Goal: Communication & Community: Answer question/provide support

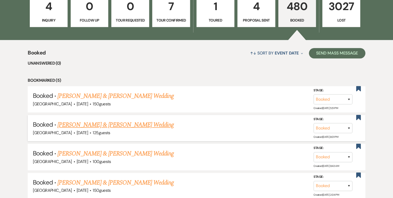
scroll to position [83, 0]
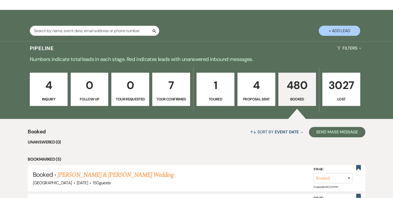
click at [223, 88] on p "1" at bounding box center [215, 84] width 31 height 17
select select "5"
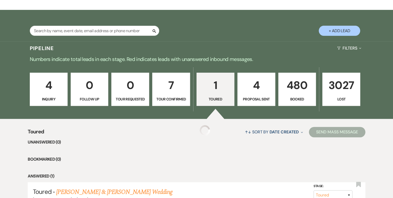
click at [221, 93] on p "1" at bounding box center [215, 84] width 31 height 17
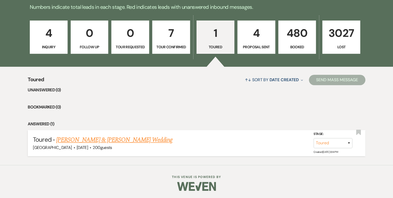
scroll to position [52, 0]
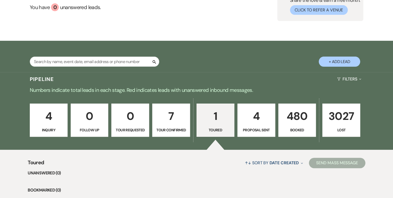
click at [261, 119] on p "4" at bounding box center [256, 115] width 31 height 17
select select "6"
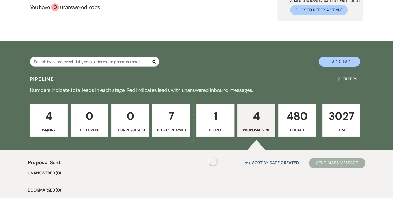
select select "6"
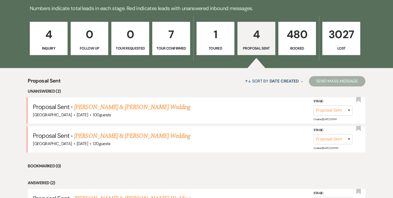
scroll to position [156, 0]
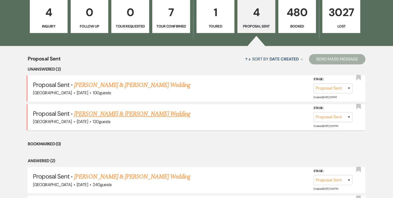
click at [132, 112] on link "[PERSON_NAME] & [PERSON_NAME] Wedding" at bounding box center [132, 113] width 116 height 9
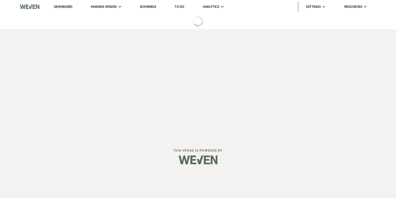
select select "6"
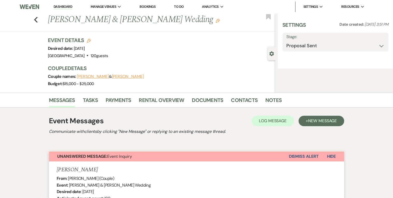
select select "5"
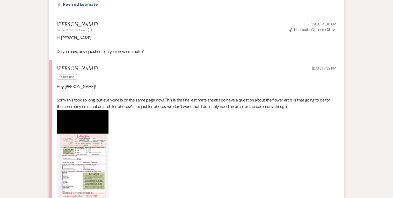
scroll to position [1485, 0]
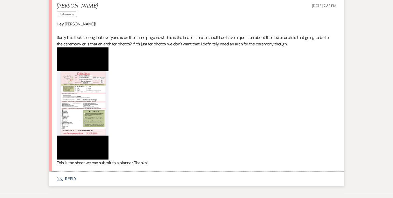
click at [207, 99] on p "Sorry this took so long, but everyone is on the same page now! This is the fina…" at bounding box center [197, 96] width 280 height 125
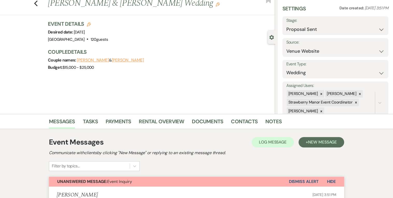
scroll to position [0, 0]
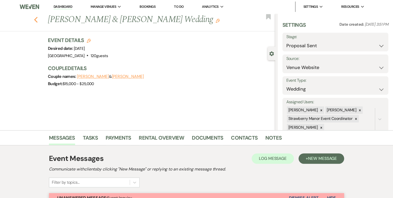
click at [37, 19] on use "button" at bounding box center [35, 20] width 3 height 6
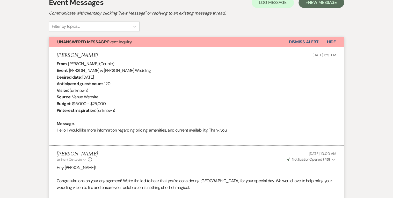
select select "6"
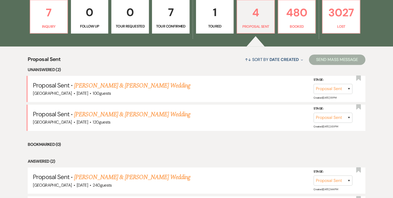
scroll to position [156, 0]
click at [120, 85] on link "[PERSON_NAME] & [PERSON_NAME] Wedding" at bounding box center [132, 85] width 116 height 9
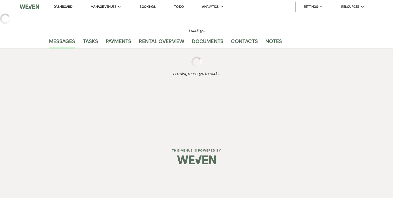
select select "6"
select select "5"
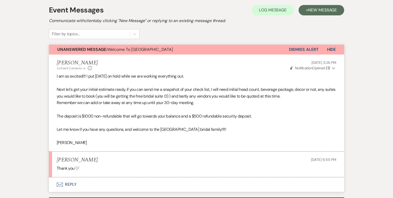
scroll to position [231, 0]
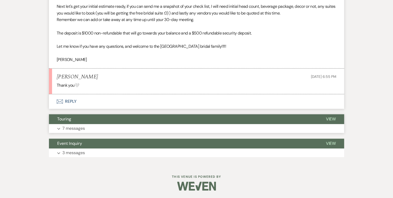
click at [307, 117] on span "View" at bounding box center [331, 118] width 10 height 5
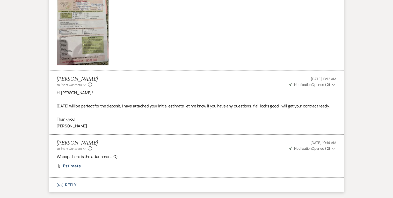
scroll to position [604, 0]
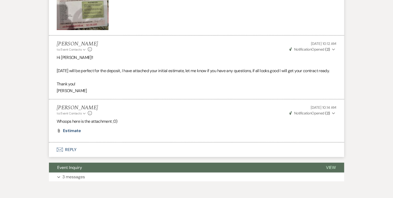
click at [70, 146] on button "Envelope Reply" at bounding box center [196, 149] width 295 height 14
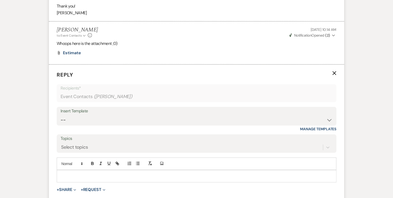
scroll to position [700, 0]
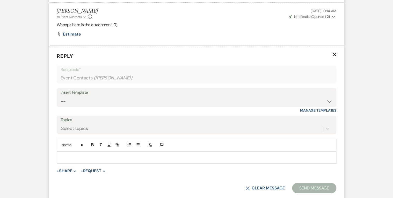
click at [71, 146] on p at bounding box center [196, 157] width 271 height 6
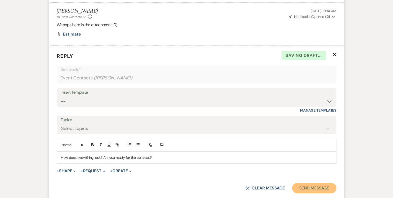
click at [307, 146] on button "Send Message" at bounding box center [314, 188] width 44 height 10
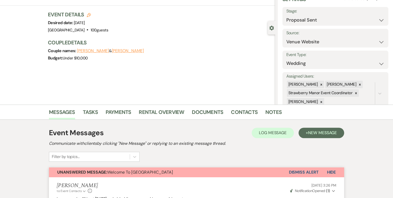
scroll to position [0, 0]
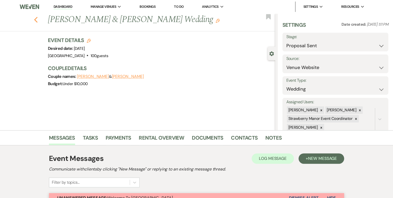
click at [37, 19] on icon "Previous" at bounding box center [36, 20] width 4 height 6
select select "6"
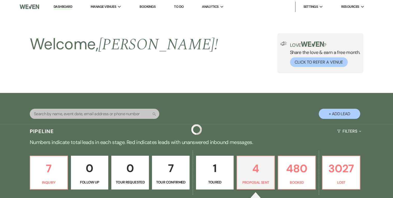
scroll to position [156, 0]
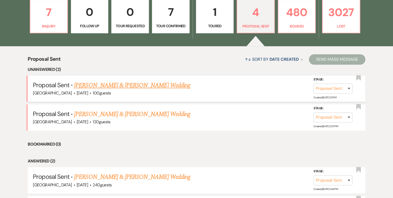
click at [138, 88] on link "[PERSON_NAME] & [PERSON_NAME] Wedding" at bounding box center [132, 85] width 116 height 9
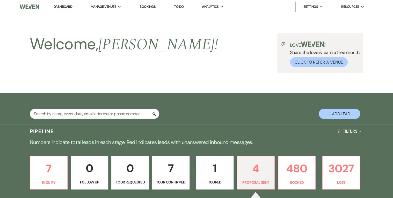
select select "6"
select select "5"
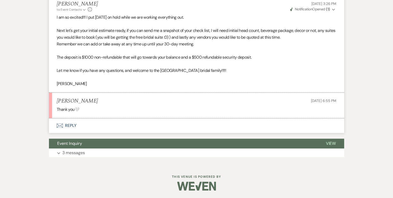
scroll to position [107, 0]
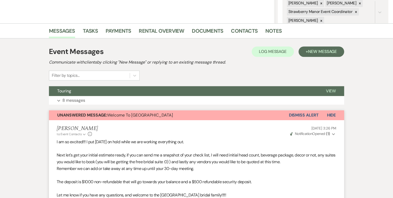
click at [297, 115] on button "Dismiss Alert" at bounding box center [304, 115] width 30 height 10
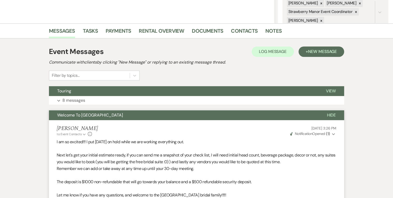
scroll to position [0, 0]
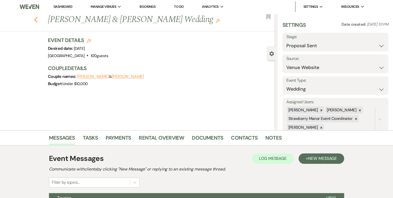
click at [36, 21] on icon "Previous" at bounding box center [36, 20] width 4 height 6
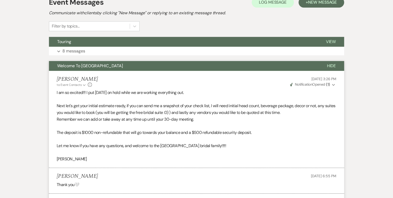
select select "6"
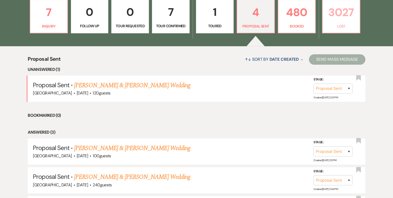
click at [307, 12] on p "3027" at bounding box center [341, 12] width 31 height 17
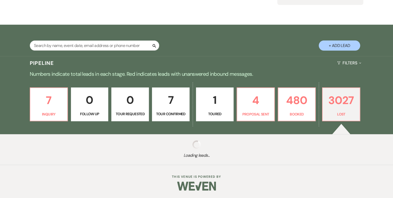
select select "8"
select select "5"
select select "8"
select select "5"
select select "8"
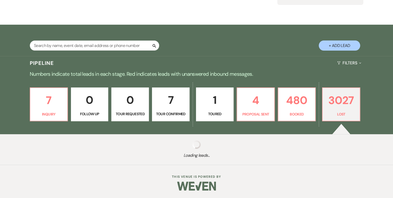
select select "5"
select select "8"
select select "5"
select select "8"
select select "5"
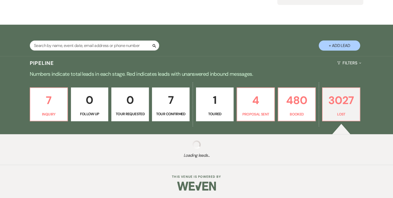
select select "8"
select select "5"
select select "8"
select select "5"
select select "8"
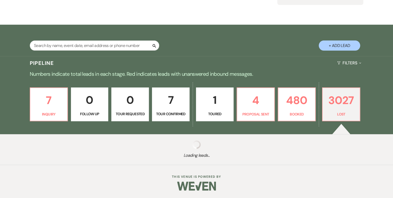
select select "5"
select select "8"
select select "5"
select select "8"
select select "5"
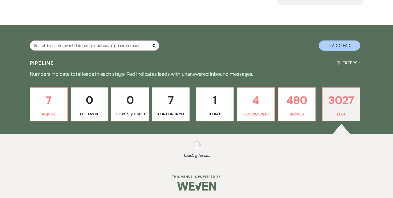
select select "8"
select select "5"
select select "8"
select select "5"
select select "8"
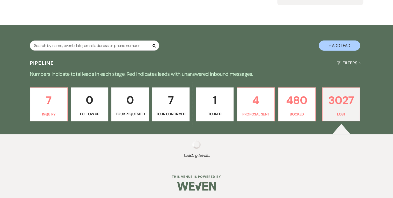
select select "8"
select select "5"
select select "8"
select select "5"
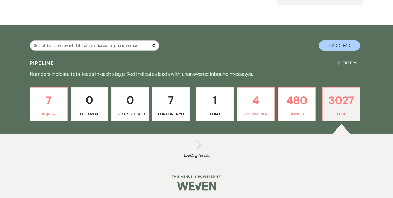
select select "8"
select select "5"
select select "8"
select select "5"
select select "8"
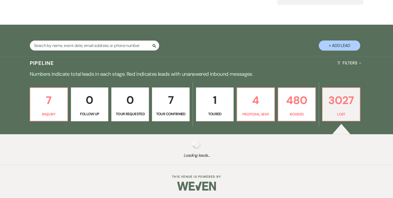
select select "5"
select select "8"
select select "5"
select select "8"
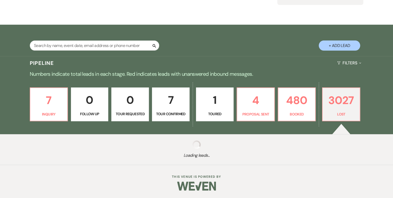
select select "8"
select select "5"
select select "8"
select select "5"
select select "8"
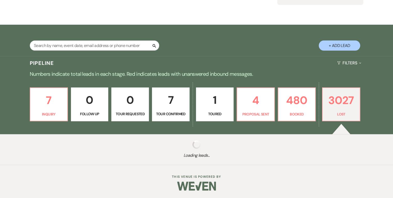
select select "5"
select select "8"
select select "5"
select select "8"
select select "5"
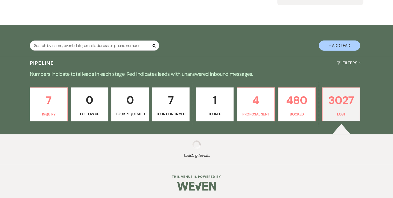
select select "8"
select select "5"
select select "8"
select select "5"
select select "8"
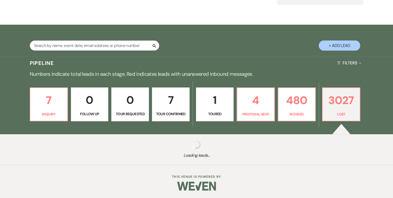
select select "5"
select select "8"
select select "5"
select select "8"
select select "5"
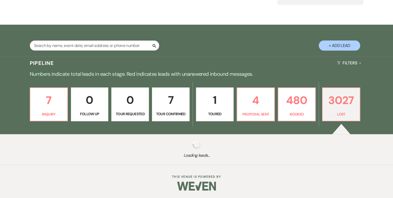
select select "8"
select select "5"
select select "8"
select select "5"
select select "8"
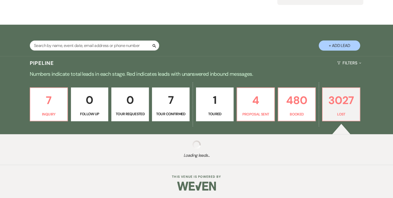
select select "5"
select select "8"
select select "5"
select select "8"
select select "5"
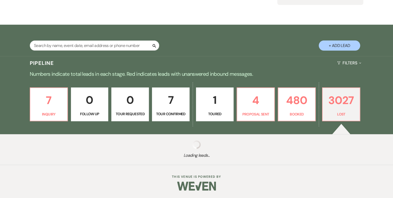
select select "8"
select select "5"
select select "8"
select select "5"
select select "8"
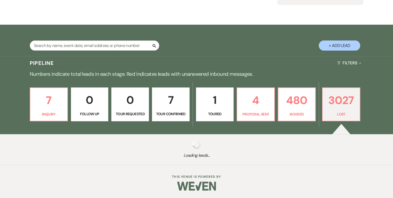
select select "5"
select select "8"
select select "5"
select select "8"
select select "5"
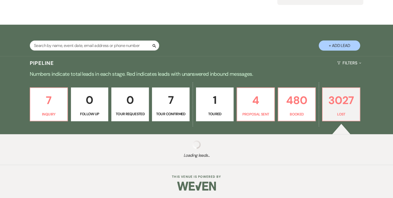
select select "8"
select select "5"
select select "8"
select select "5"
select select "8"
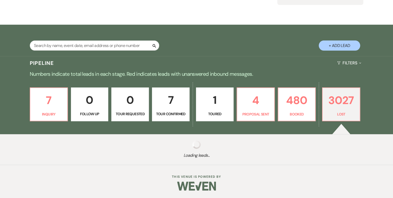
select select "5"
select select "8"
select select "5"
select select "8"
select select "5"
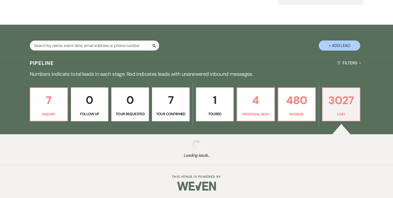
select select "8"
select select "5"
select select "8"
select select "5"
select select "8"
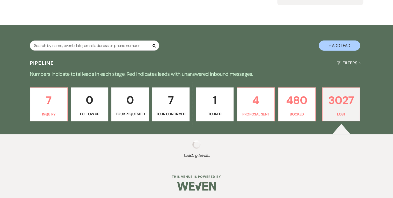
select select "5"
select select "8"
select select "5"
select select "8"
select select "5"
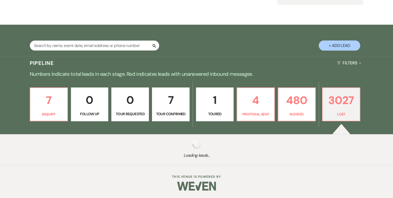
select select "8"
select select "5"
select select "8"
select select "5"
select select "8"
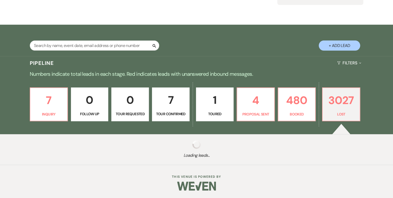
select select "5"
select select "8"
select select "5"
select select "8"
select select "5"
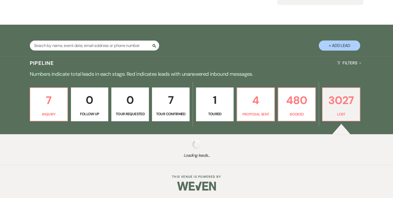
select select "8"
select select "5"
select select "8"
select select "5"
select select "8"
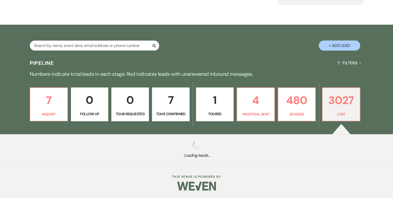
select select "5"
select select "8"
select select "5"
select select "8"
select select "5"
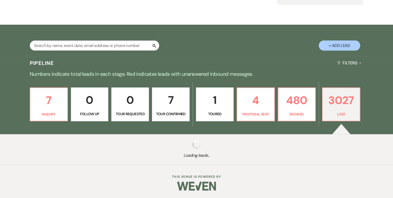
select select "8"
select select "5"
select select "8"
select select "5"
select select "8"
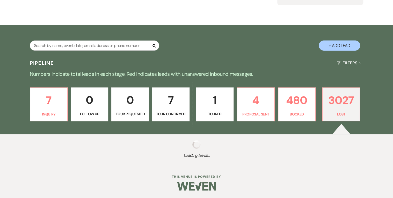
select select "5"
select select "8"
select select "5"
select select "8"
select select "5"
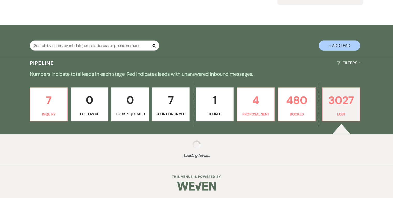
select select "8"
select select "5"
select select "8"
select select "5"
select select "8"
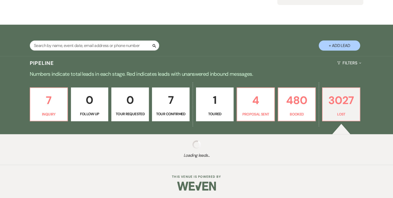
select select "5"
select select "8"
select select "5"
select select "8"
select select "5"
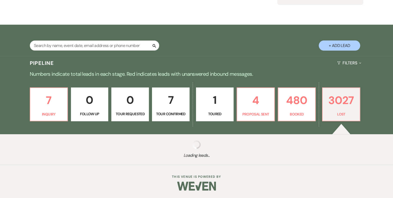
select select "8"
select select "5"
select select "8"
select select "1"
select select "8"
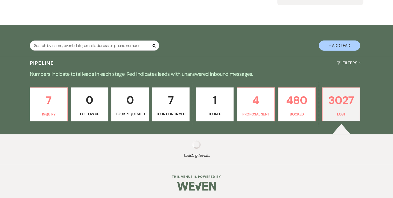
select select "5"
select select "8"
select select "5"
select select "8"
select select "5"
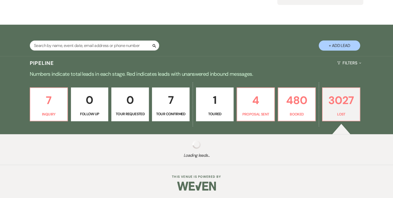
select select "8"
select select "5"
select select "8"
select select "5"
select select "8"
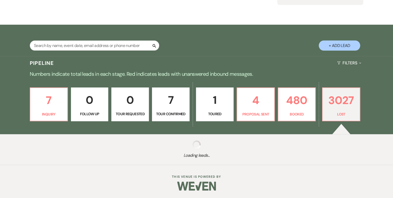
select select "5"
select select "8"
select select "5"
select select "8"
select select "5"
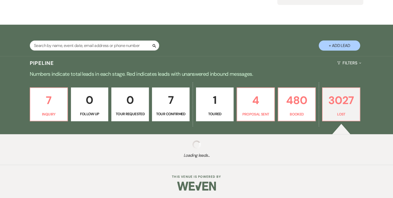
select select "8"
select select "5"
select select "8"
select select "5"
select select "8"
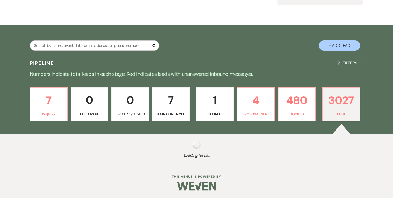
select select "5"
select select "8"
select select "5"
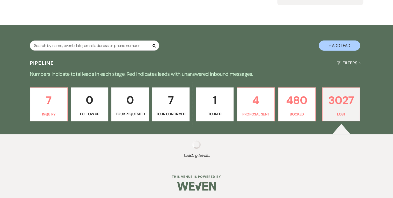
select select "8"
select select "5"
select select "8"
select select "5"
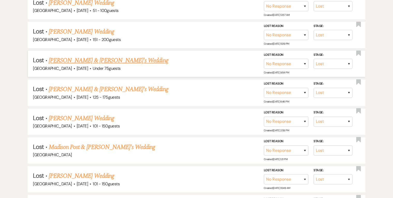
scroll to position [177, 0]
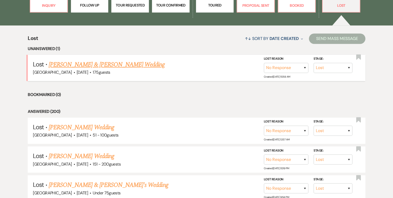
click at [99, 64] on link "[PERSON_NAME] & [PERSON_NAME] Wedding" at bounding box center [107, 64] width 116 height 9
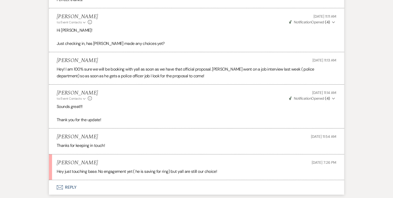
scroll to position [1858, 0]
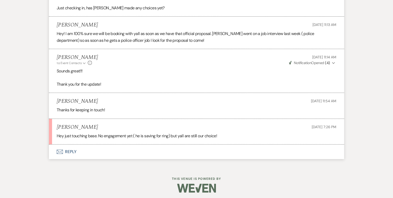
click at [68, 146] on button "Envelope Reply" at bounding box center [196, 151] width 295 height 14
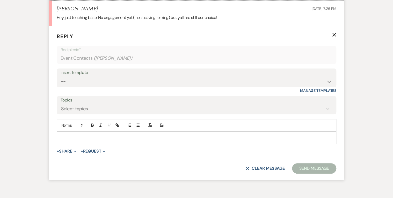
scroll to position [1978, 0]
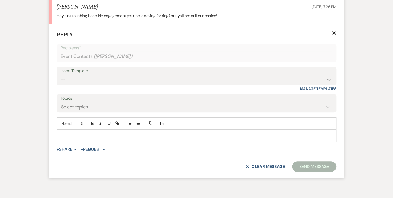
click at [75, 134] on p at bounding box center [196, 136] width 271 height 6
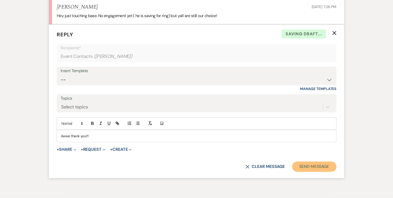
click at [307, 146] on button "Send Message" at bounding box center [314, 166] width 44 height 10
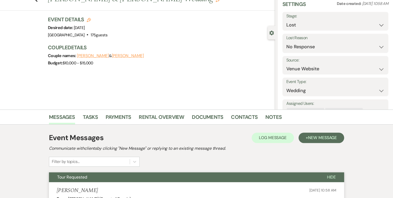
scroll to position [0, 0]
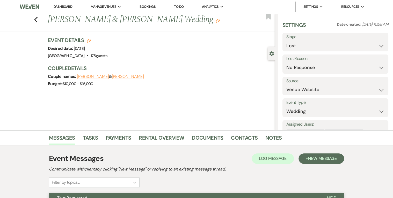
click at [64, 7] on link "Dashboard" at bounding box center [63, 6] width 19 height 5
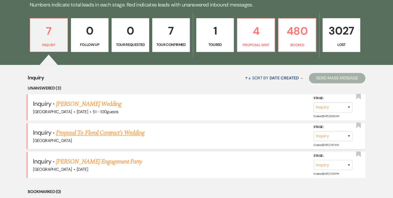
scroll to position [166, 0]
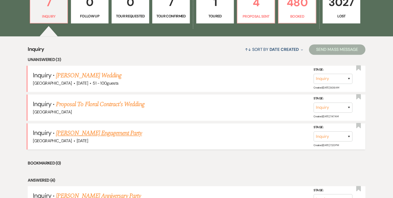
click at [99, 133] on link "[PERSON_NAME] Engagement Party" at bounding box center [99, 132] width 86 height 9
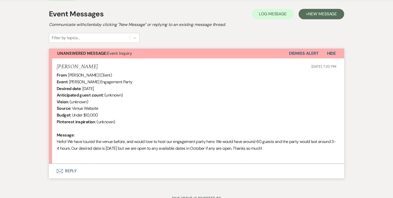
scroll to position [165, 0]
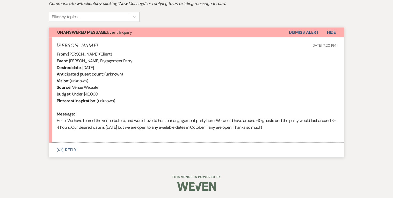
click at [67, 146] on button "Envelope Reply" at bounding box center [196, 149] width 295 height 14
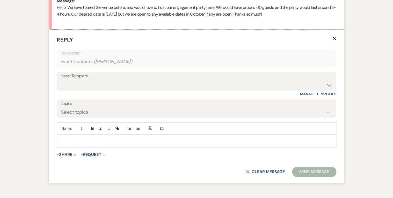
scroll to position [285, 0]
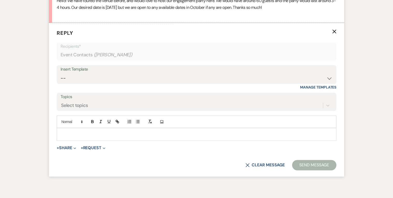
click at [74, 131] on p at bounding box center [196, 134] width 271 height 6
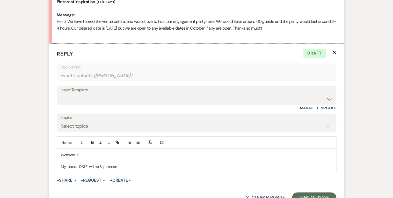
scroll to position [321, 0]
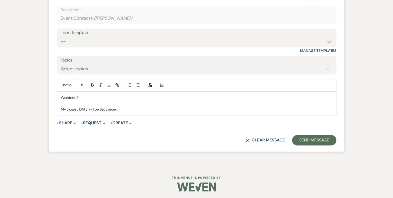
drag, startPoint x: 127, startPoint y: 110, endPoint x: 59, endPoint y: 111, distance: 67.8
click at [59, 111] on div "Wonderful!! My closest [DATE] will be Septmeber" at bounding box center [196, 103] width 279 height 24
drag, startPoint x: 127, startPoint y: 106, endPoint x: 59, endPoint y: 99, distance: 68.9
click at [59, 99] on div "Wonderful!! I am sold out of Saturdays in the fall." at bounding box center [196, 103] width 279 height 24
copy div "Wonderful!! I am sold out of Saturdays in the fall."
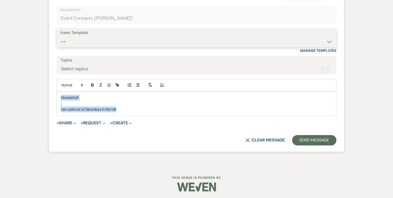
click at [79, 43] on select "-- Weven Planning Portal Introduction (Booked Events) Private Party Inquiry Res…" at bounding box center [197, 42] width 272 height 10
click at [61, 37] on select "-- Weven Planning Portal Introduction (Booked Events) Private Party Inquiry Res…" at bounding box center [197, 42] width 272 height 10
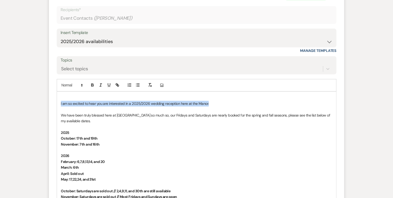
drag, startPoint x: 213, startPoint y: 100, endPoint x: 61, endPoint y: 100, distance: 152.5
click at [61, 100] on p "I am so excited to hear you are interested in a 2025/2026 wedding reception her…" at bounding box center [196, 103] width 271 height 6
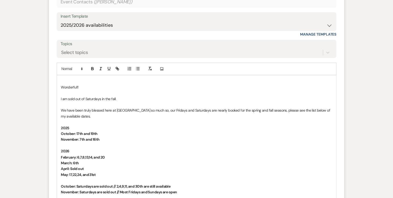
scroll to position [363, 0]
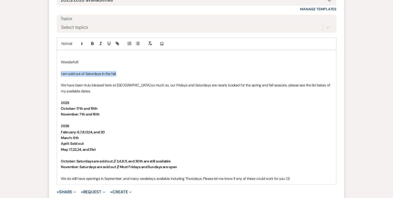
drag, startPoint x: 139, startPoint y: 73, endPoint x: 59, endPoint y: 75, distance: 80.6
click at [59, 75] on div "Wonderful!! I am sold out of Saturdays in the fall. We have been truly blessed …" at bounding box center [196, 117] width 279 height 134
click at [62, 84] on p "We have been truly blessed here at [GEOGRAPHIC_DATA] so much so, our Fridays an…" at bounding box center [196, 88] width 271 height 12
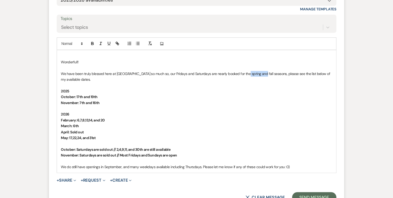
drag, startPoint x: 260, startPoint y: 72, endPoint x: 244, endPoint y: 70, distance: 16.2
click at [244, 71] on p "We have been truly blessed here at [GEOGRAPHIC_DATA] so much so, our Fridays an…" at bounding box center [196, 77] width 271 height 12
click at [262, 72] on p "We have been truly blessed here at [GEOGRAPHIC_DATA] so much so, our Fridays an…" at bounding box center [196, 77] width 271 height 12
drag, startPoint x: 145, startPoint y: 155, endPoint x: 55, endPoint y: 111, distance: 100.2
click at [55, 111] on form "Reply X Draft saved! Recipients* Event Contacts ( [GEOGRAPHIC_DATA][PERSON_NAME…" at bounding box center [196, 76] width 295 height 263
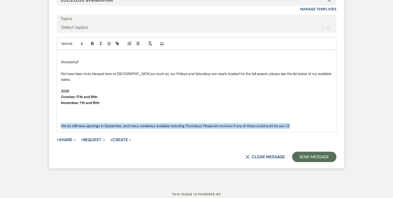
drag, startPoint x: 296, startPoint y: 123, endPoint x: 55, endPoint y: 125, distance: 241.1
click at [55, 125] on form "Reply X Draft saved! Recipients* Event Contacts ( [GEOGRAPHIC_DATA][PERSON_NAME…" at bounding box center [196, 56] width 295 height 223
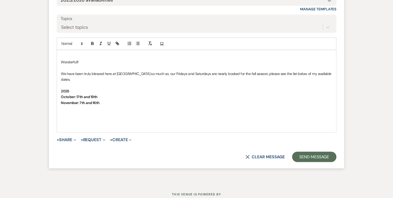
click at [118, 101] on p "November: 7th and 16th" at bounding box center [196, 103] width 271 height 6
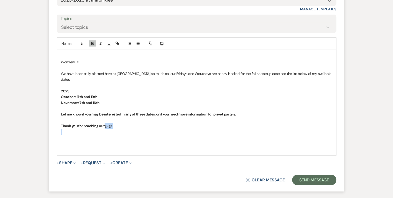
drag, startPoint x: 114, startPoint y: 128, endPoint x: 105, endPoint y: 126, distance: 9.7
click at [105, 126] on div "Wonderful!! We have been truly blessed here at [GEOGRAPHIC_DATA] so much so, ou…" at bounding box center [196, 102] width 279 height 105
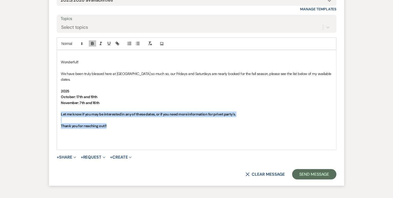
drag, startPoint x: 107, startPoint y: 125, endPoint x: 57, endPoint y: 114, distance: 51.6
click at [57, 114] on div "Wonderful!! We have been truly blessed here at [GEOGRAPHIC_DATA] so much so, ou…" at bounding box center [196, 99] width 279 height 99
click at [92, 42] on icon "button" at bounding box center [92, 43] width 5 height 5
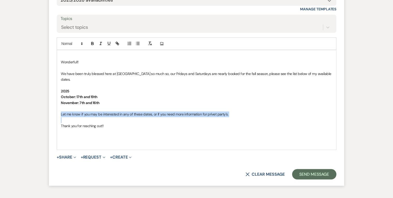
click at [127, 127] on div "Wonderful!! We have been truly blessed here at [GEOGRAPHIC_DATA] so much so, ou…" at bounding box center [196, 99] width 279 height 99
click at [115, 126] on p "Thank you for reaching out!!" at bounding box center [196, 126] width 271 height 6
click at [116, 124] on p "Thank you for reaching out!!" at bounding box center [196, 126] width 271 height 6
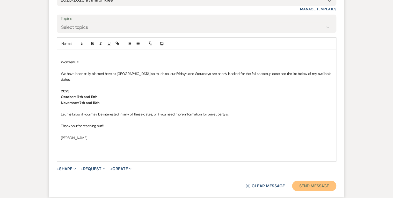
click at [306, 146] on button "Send Message" at bounding box center [314, 185] width 44 height 10
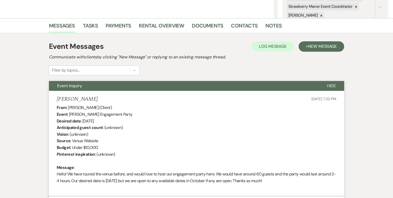
scroll to position [0, 0]
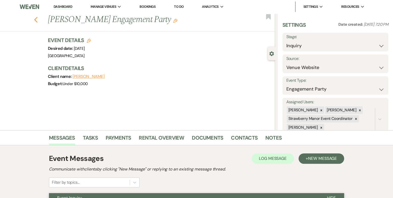
click at [37, 20] on use "button" at bounding box center [35, 20] width 3 height 6
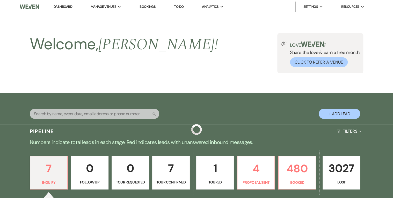
scroll to position [166, 0]
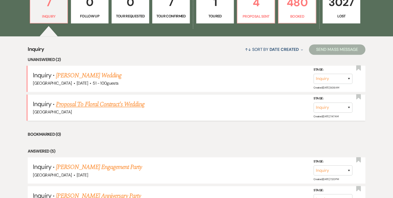
click at [117, 104] on link "Proposal To Floral Contract's Wedding" at bounding box center [100, 103] width 88 height 9
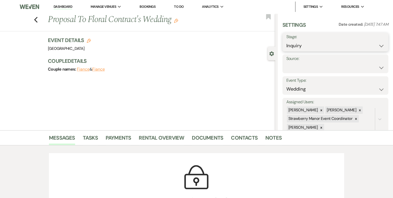
click at [307, 43] on select "Inquiry Follow Up Tour Requested Tour Confirmed Toured Proposal Sent Booked Lost" at bounding box center [335, 46] width 98 height 10
click at [286, 41] on select "Inquiry Follow Up Tour Requested Tour Confirmed Toured Proposal Sent Booked Lost" at bounding box center [335, 46] width 98 height 10
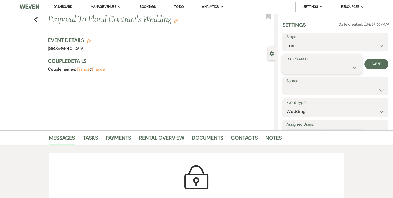
click at [307, 72] on select "Booked Elsewhere Budget Date Unavailable No Response Not a Good Match Capacity …" at bounding box center [322, 67] width 72 height 10
click at [286, 62] on select "Booked Elsewhere Budget Date Unavailable No Response Not a Good Match Capacity …" at bounding box center [322, 67] width 72 height 10
click at [307, 68] on button "Save" at bounding box center [376, 64] width 24 height 10
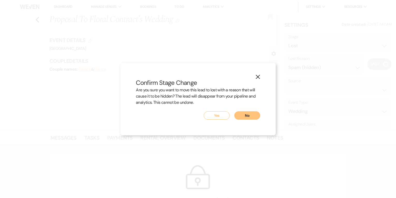
drag, startPoint x: 205, startPoint y: 113, endPoint x: 212, endPoint y: 116, distance: 7.8
click at [206, 113] on button "Yes" at bounding box center [217, 115] width 26 height 8
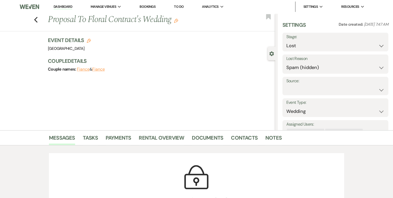
click at [213, 116] on div "Previous Proposal To Floral Contract's Wedding Edit Bookmark Gear Settings Sett…" at bounding box center [137, 71] width 275 height 117
click at [38, 21] on icon "Previous" at bounding box center [36, 20] width 4 height 6
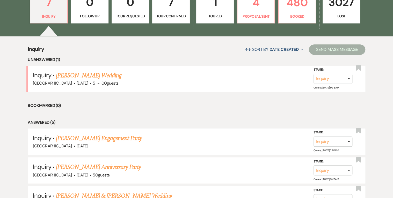
click at [74, 75] on link "[PERSON_NAME] Wedding" at bounding box center [89, 75] width 66 height 9
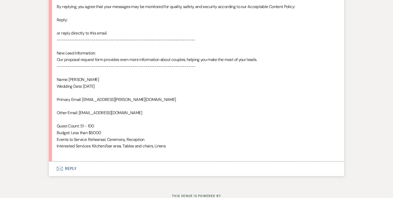
scroll to position [324, 0]
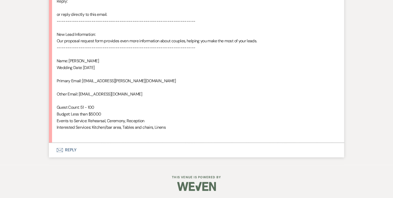
click at [68, 146] on button "Envelope Reply" at bounding box center [196, 149] width 295 height 14
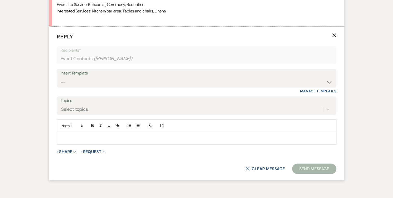
scroll to position [444, 0]
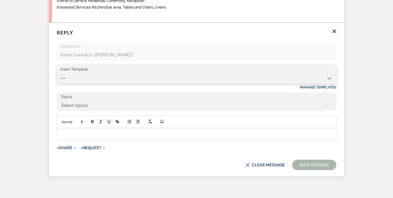
click at [81, 78] on select "-- Weven Planning Portal Introduction (Booked Events) Private Party Inquiry Res…" at bounding box center [197, 78] width 272 height 10
click at [61, 73] on select "-- Weven Planning Portal Introduction (Booked Events) Private Party Inquiry Res…" at bounding box center [197, 78] width 272 height 10
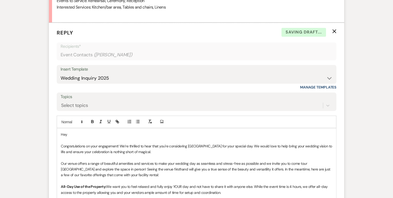
click at [78, 133] on p "Hey" at bounding box center [196, 134] width 271 height 6
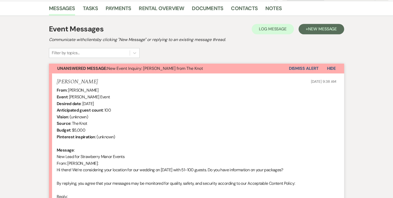
scroll to position [71, 0]
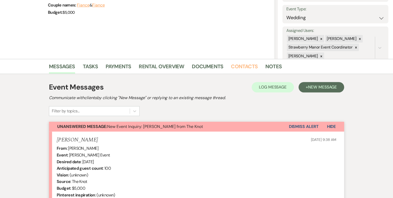
click at [241, 65] on link "Contacts" at bounding box center [244, 67] width 27 height 11
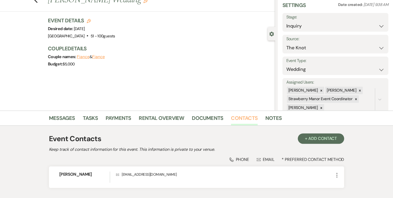
scroll to position [55, 0]
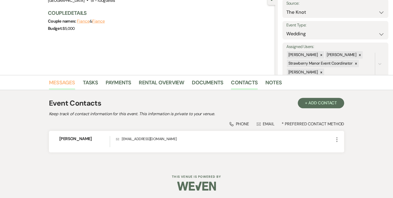
click at [61, 83] on link "Messages" at bounding box center [62, 83] width 26 height 11
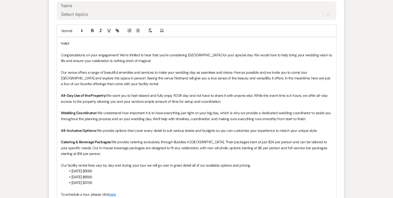
scroll to position [548, 0]
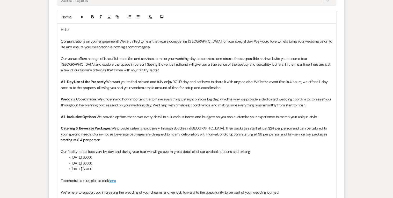
click at [88, 30] on p "Hello!" at bounding box center [196, 30] width 271 height 6
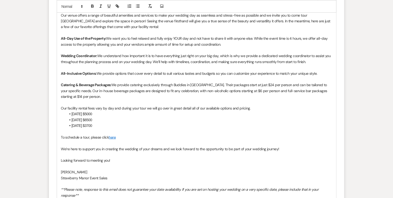
scroll to position [631, 0]
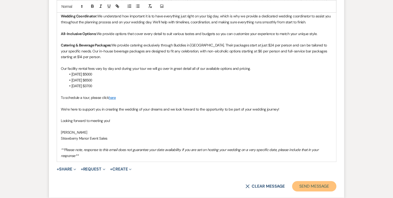
click at [307, 146] on button "Send Message" at bounding box center [314, 186] width 44 height 10
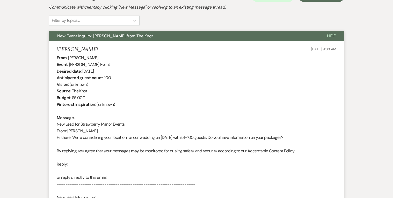
scroll to position [0, 0]
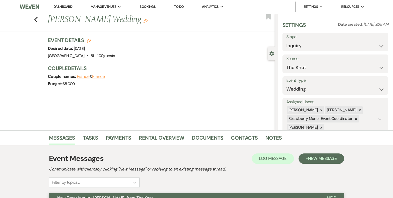
click at [162, 59] on div "Event Details Edit Desired date: [DATE] Venue: [GEOGRAPHIC_DATA] . 51 - 100 gue…" at bounding box center [159, 48] width 222 height 23
drag, startPoint x: 68, startPoint y: 6, endPoint x: 72, endPoint y: 10, distance: 5.5
click at [68, 6] on link "Dashboard" at bounding box center [63, 6] width 19 height 5
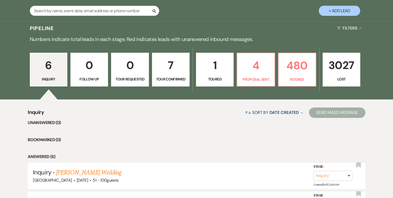
scroll to position [124, 0]
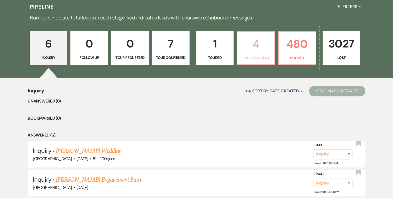
click at [257, 49] on p "4" at bounding box center [255, 43] width 31 height 17
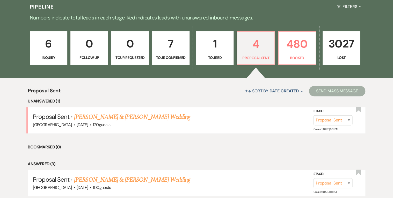
scroll to position [145, 0]
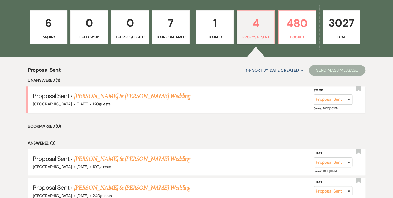
click at [108, 96] on link "[PERSON_NAME] & [PERSON_NAME] Wedding" at bounding box center [132, 95] width 116 height 9
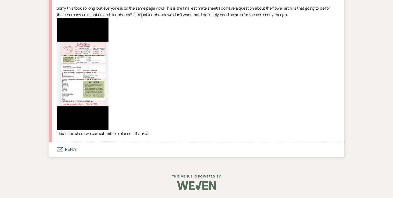
scroll to position [1527, 0]
